Goal: Information Seeking & Learning: Learn about a topic

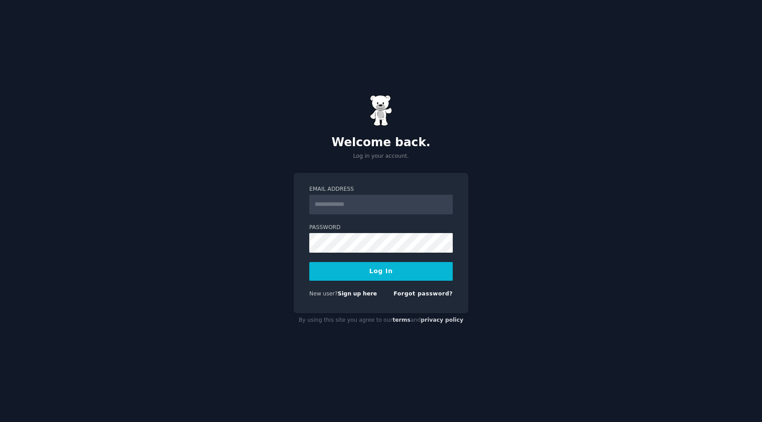
click at [348, 203] on input "Email Address" at bounding box center [380, 205] width 143 height 20
type input "**********"
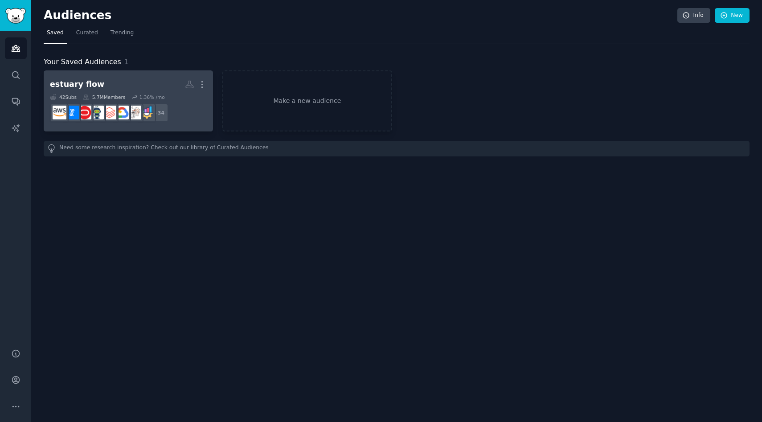
click at [149, 86] on h2 "estuary flow More" at bounding box center [128, 85] width 157 height 16
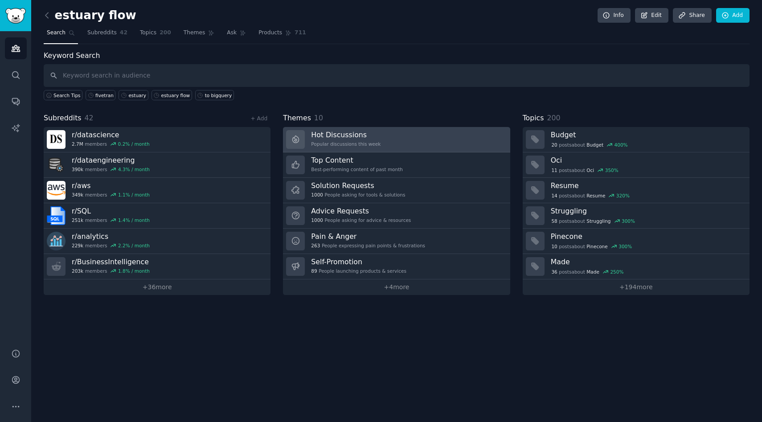
click at [370, 135] on h3 "Hot Discussions" at bounding box center [345, 134] width 69 height 9
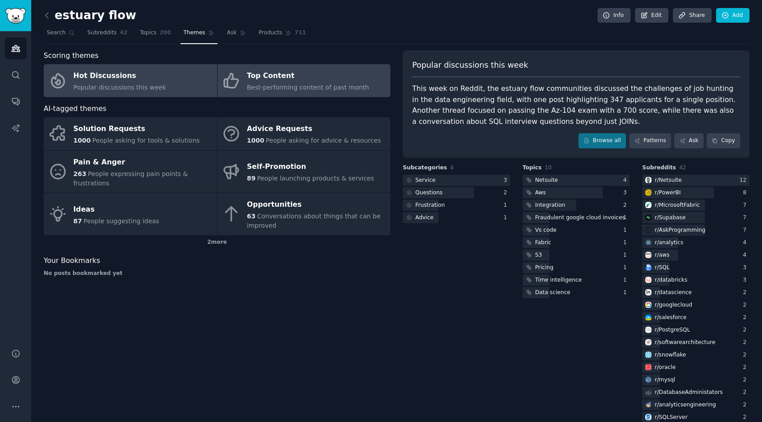
click at [270, 69] on div "Top Content" at bounding box center [308, 76] width 122 height 14
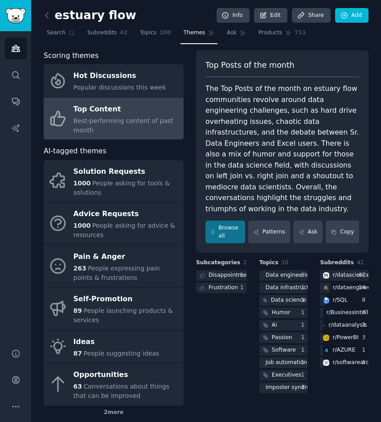
scroll to position [44, 0]
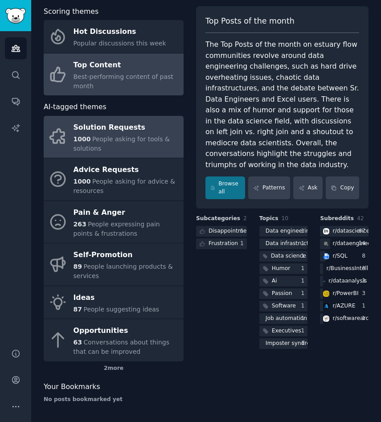
click at [128, 132] on div "Solution Requests" at bounding box center [127, 127] width 106 height 14
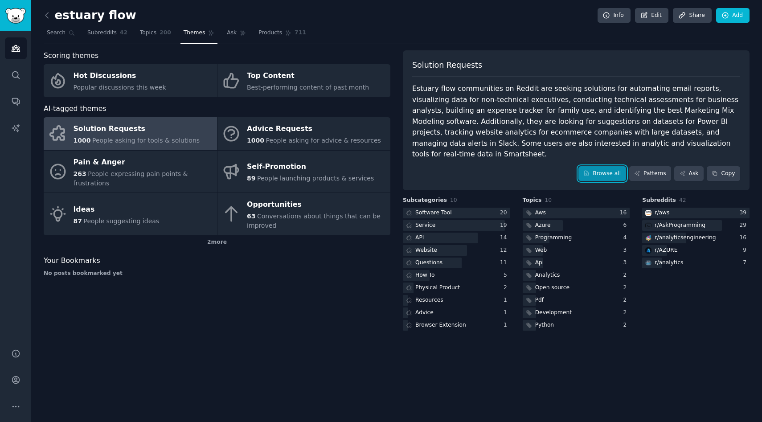
click at [599, 166] on link "Browse all" at bounding box center [602, 173] width 48 height 15
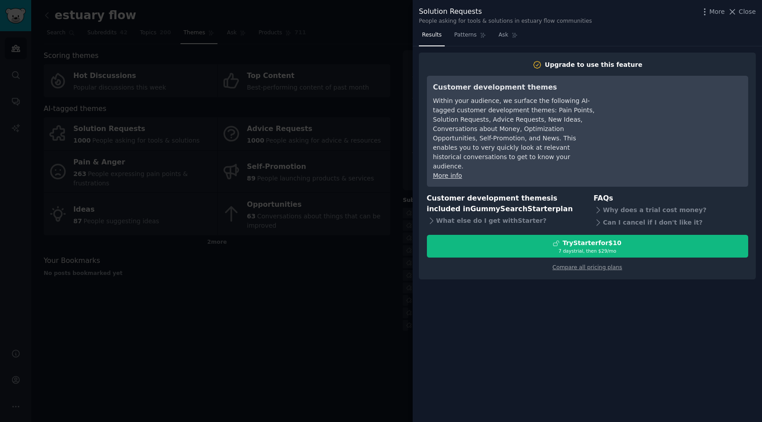
click at [360, 298] on div at bounding box center [381, 211] width 762 height 422
